Goal: Task Accomplishment & Management: Manage account settings

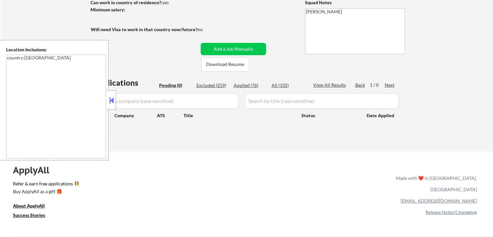
click at [111, 102] on button at bounding box center [111, 100] width 7 height 10
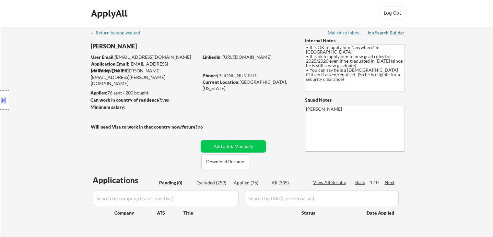
click at [382, 34] on div "Job Search Builder" at bounding box center [386, 32] width 38 height 5
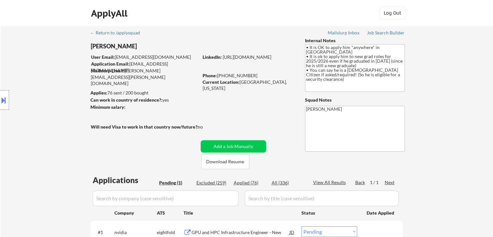
drag, startPoint x: 237, startPoint y: 115, endPoint x: 227, endPoint y: 117, distance: 10.5
click at [237, 115] on div "← Return to /applysquad Mailslurp Inbox Job Search Builder [PERSON_NAME] User E…" at bounding box center [246, 148] width 323 height 244
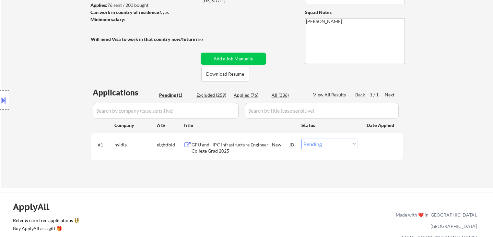
scroll to position [97, 0]
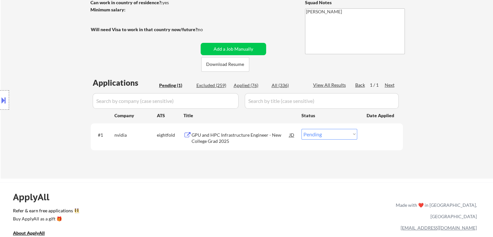
click at [216, 140] on div "GPU and HPC Infrastructure Engineer - New College Grad 2025" at bounding box center [240, 138] width 98 height 13
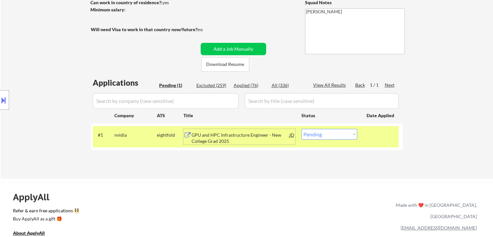
click at [244, 84] on div "Applied (76)" at bounding box center [250, 85] width 32 height 6
select select ""applied""
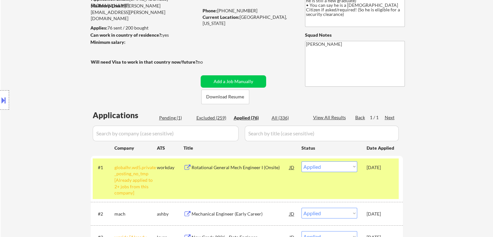
click at [3, 98] on button at bounding box center [3, 100] width 7 height 11
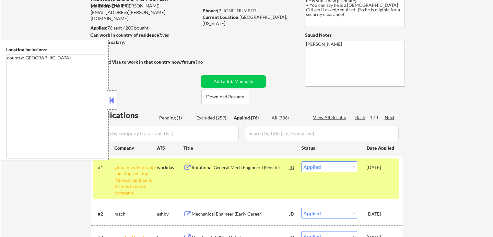
click at [111, 104] on button at bounding box center [111, 100] width 7 height 10
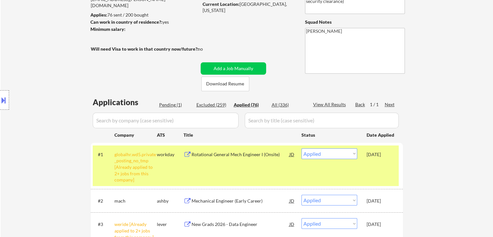
scroll to position [97, 0]
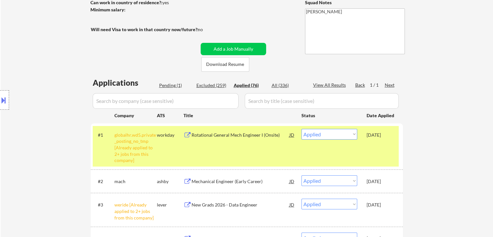
click at [169, 86] on div "Pending (1)" at bounding box center [175, 85] width 32 height 6
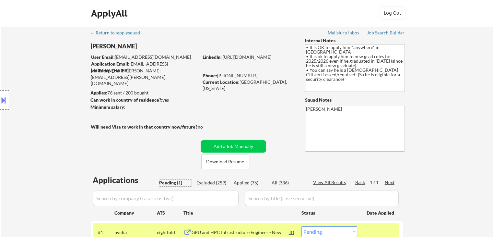
scroll to position [65, 0]
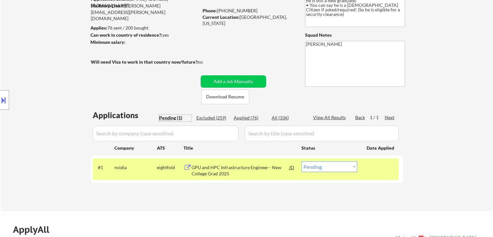
click at [330, 169] on select "Choose an option... Pending Applied Excluded (Questions) Excluded (Expired) Exc…" at bounding box center [329, 166] width 56 height 11
select select ""applied""
click at [301, 161] on select "Choose an option... Pending Applied Excluded (Questions) Excluded (Expired) Exc…" at bounding box center [329, 166] width 56 height 11
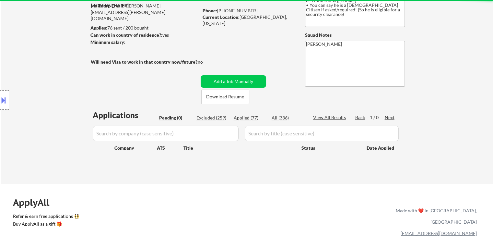
scroll to position [32, 0]
